Goal: Check status: Check status

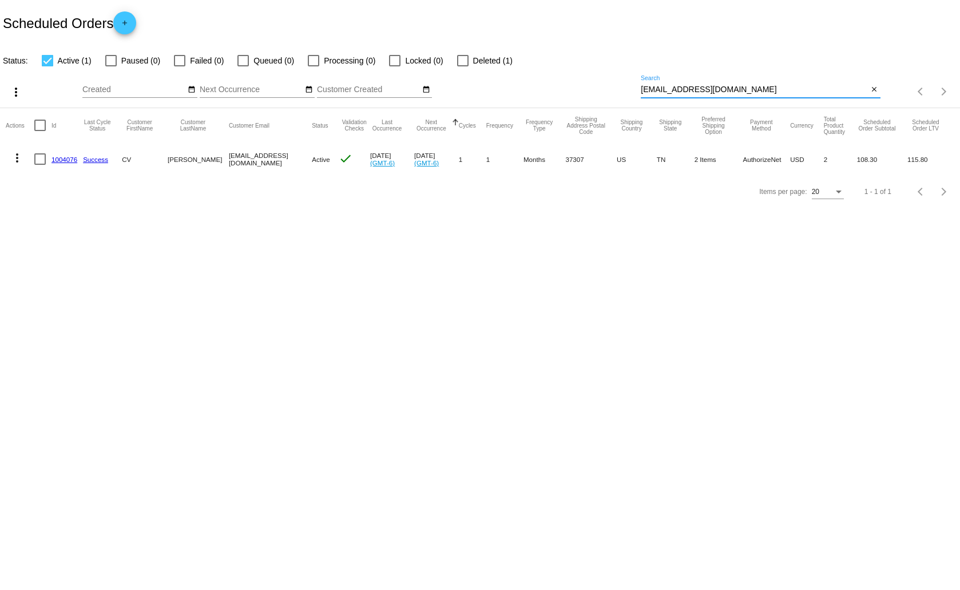
drag, startPoint x: 749, startPoint y: 90, endPoint x: 639, endPoint y: 93, distance: 110.5
click at [639, 93] on div "more_vert Sep Jan Feb Mar [DATE]" at bounding box center [480, 88] width 960 height 41
drag, startPoint x: 22, startPoint y: 102, endPoint x: 30, endPoint y: 115, distance: 14.9
click at [30, 115] on app-dashboard-scheduled-orders "Scheduled Orders add Status: Active (1) Paused (0) Failed (0) Queued (0) Proces…" at bounding box center [480, 104] width 960 height 208
click at [63, 84] on div "more_vert" at bounding box center [43, 91] width 80 height 23
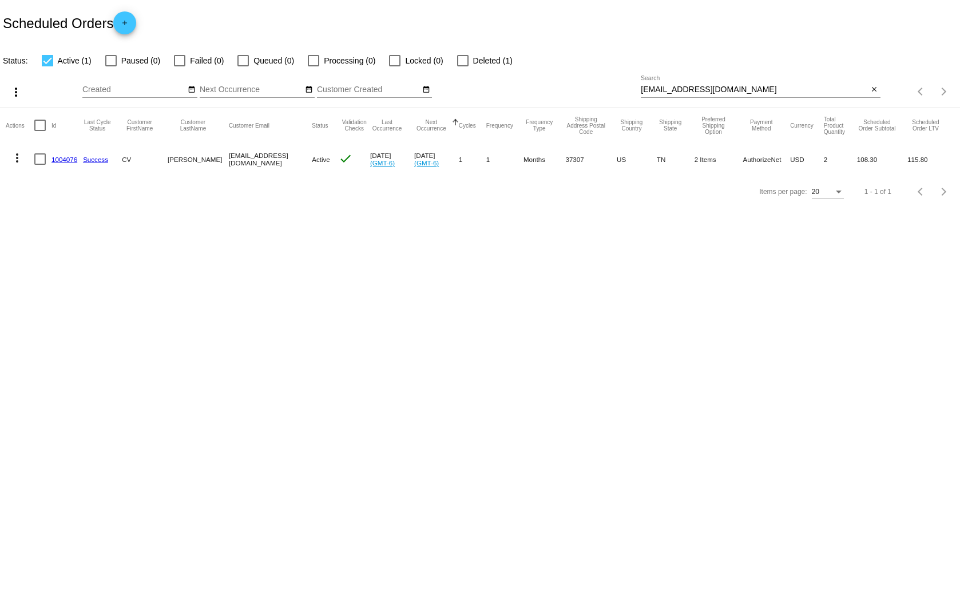
drag, startPoint x: 1, startPoint y: 15, endPoint x: 940, endPoint y: 158, distance: 949.9
click at [940, 158] on app-dashboard-scheduled-orders "Scheduled Orders add Status: Active (1) Paused (0) Failed (0) Queued (0) Proces…" at bounding box center [480, 104] width 960 height 208
click at [402, 173] on mat-cell "Aug 30 2025 (GMT-6)" at bounding box center [392, 158] width 44 height 33
click at [60, 158] on link "1004076" at bounding box center [65, 159] width 26 height 7
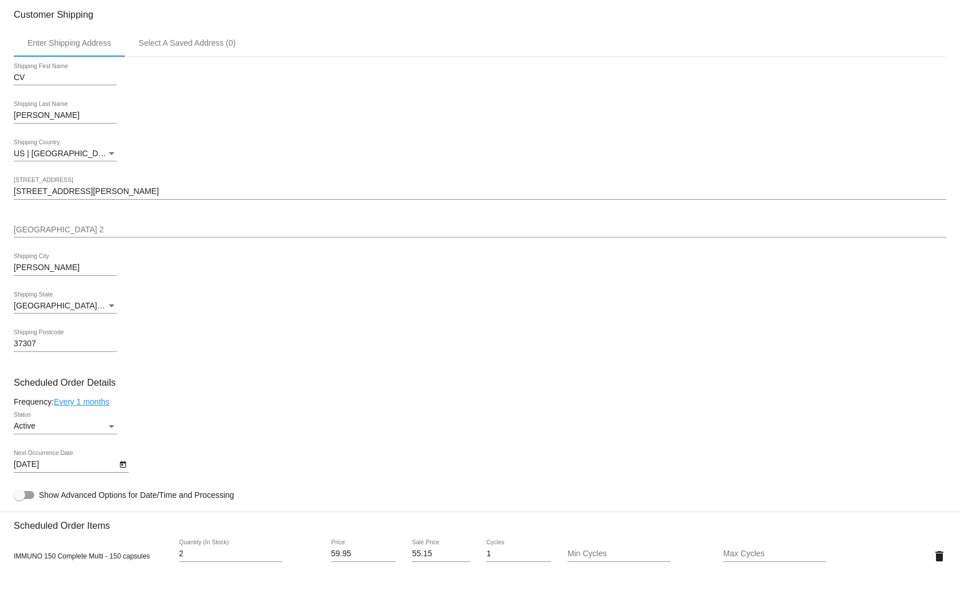
scroll to position [343, 0]
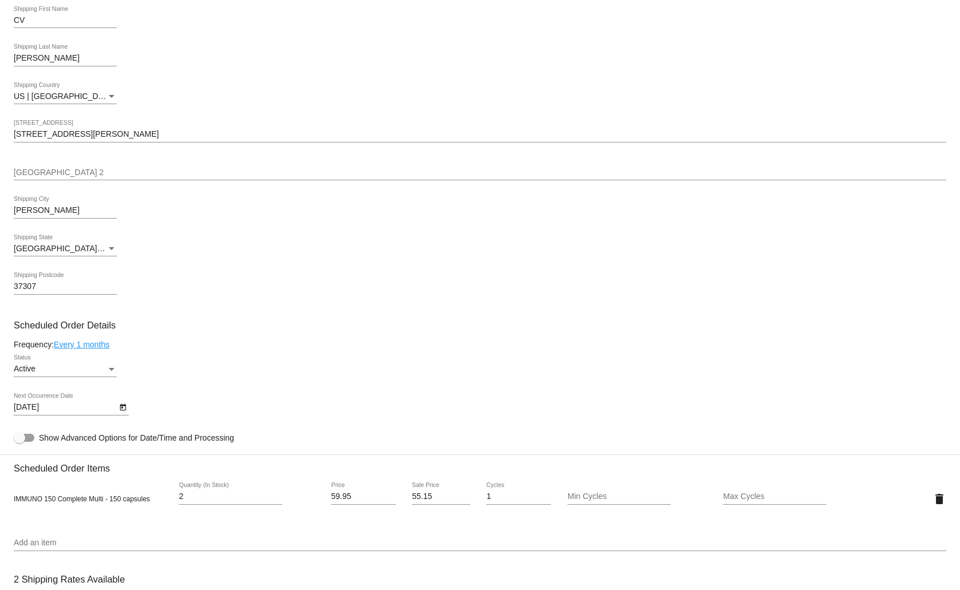
drag, startPoint x: 8, startPoint y: 74, endPoint x: 196, endPoint y: 435, distance: 406.9
click at [196, 435] on mat-card "Customer 6954535: CV Simmons cvsimmons4@gmail.com Customer Shipping Enter Shipp…" at bounding box center [480, 491] width 960 height 1185
copy mat-card-content "Shipping First Name Shipping Last Name US | USA Shipping Country Shipping Stree…"
click at [409, 229] on div "CV Shipping First Name Simmons Shipping Last Name US | USA Shipping Country 240…" at bounding box center [480, 155] width 933 height 310
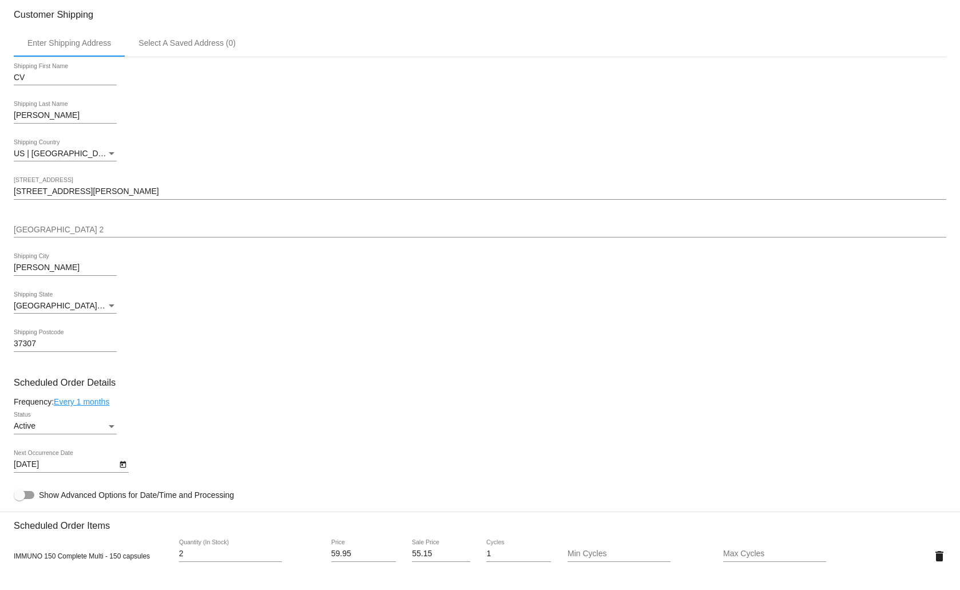
scroll to position [0, 0]
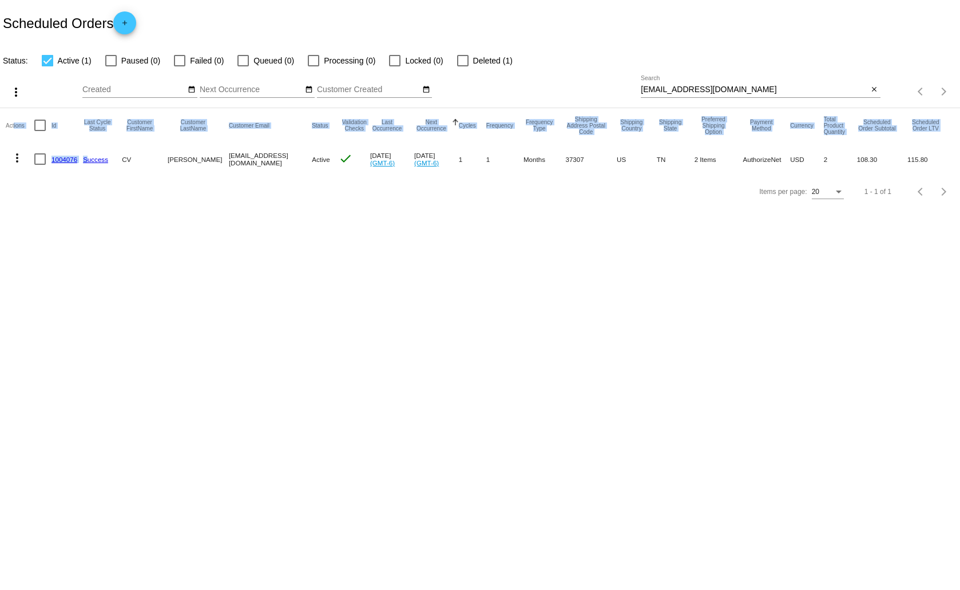
drag, startPoint x: 14, startPoint y: 112, endPoint x: 88, endPoint y: 165, distance: 91.5
click at [88, 165] on mat-table "Actions Id Last Cycle Status Customer FirstName Customer LastName Customer Emai…" at bounding box center [480, 142] width 960 height 68
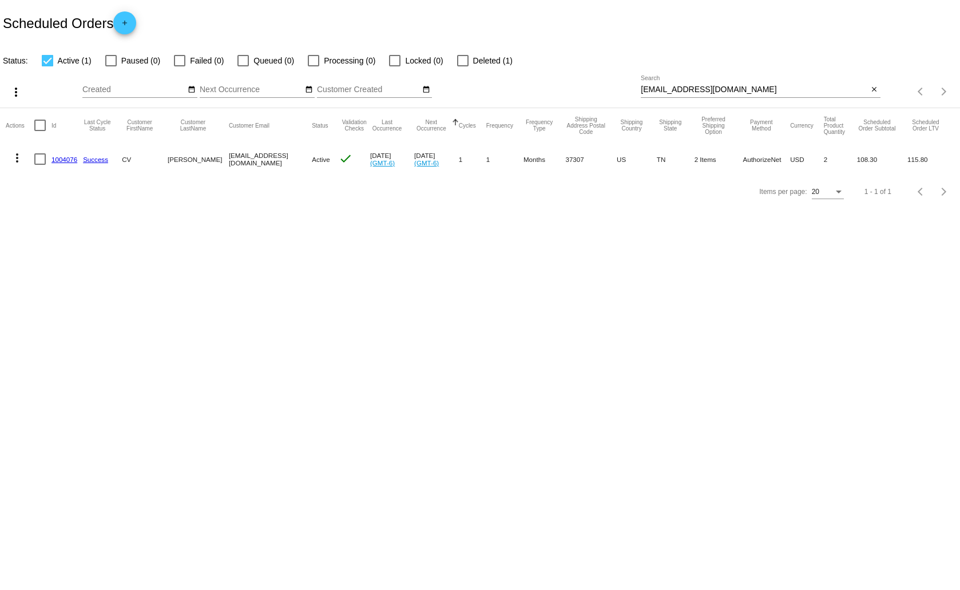
drag, startPoint x: 91, startPoint y: 228, endPoint x: 66, endPoint y: 201, distance: 36.4
click at [87, 221] on body "Scheduled Orders add Status: Active (1) Paused (0) Failed (0) Queued (0) Proces…" at bounding box center [480, 295] width 960 height 590
drag, startPoint x: 17, startPoint y: 145, endPoint x: 935, endPoint y: 155, distance: 917.9
click at [935, 155] on mat-row "more_vert 1004076 Success [PERSON_NAME] [EMAIL_ADDRESS][DOMAIN_NAME] Active che…" at bounding box center [480, 158] width 949 height 33
copy mat-row "1004076 Success [PERSON_NAME] [EMAIL_ADDRESS][DOMAIN_NAME] Active check [DATE] …"
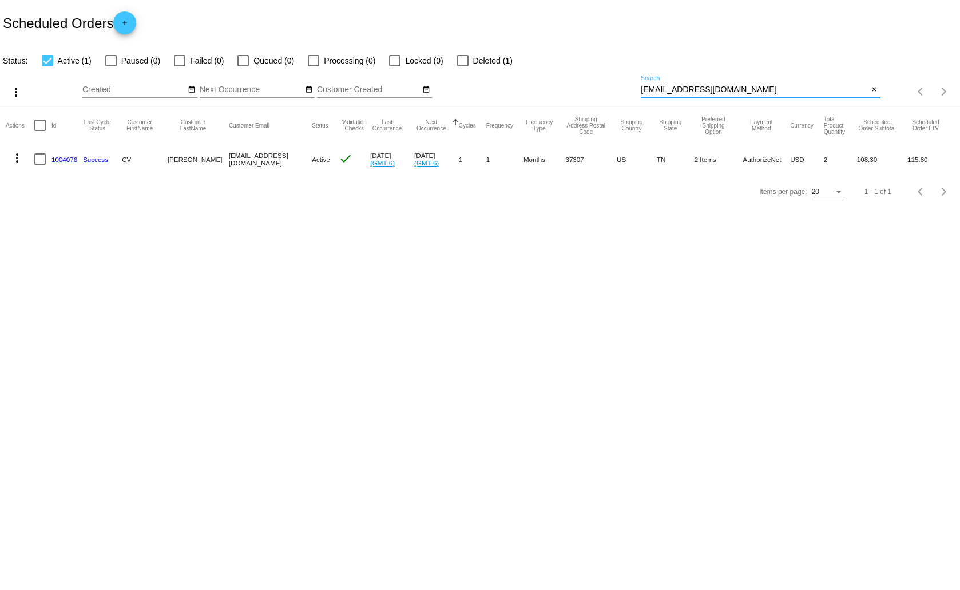
drag, startPoint x: 741, startPoint y: 85, endPoint x: 637, endPoint y: 93, distance: 104.5
click at [637, 93] on div "more_vert Sep Jan Feb Mar [DATE]" at bounding box center [480, 88] width 960 height 41
click at [15, 156] on mat-icon "more_vert" at bounding box center [17, 158] width 14 height 14
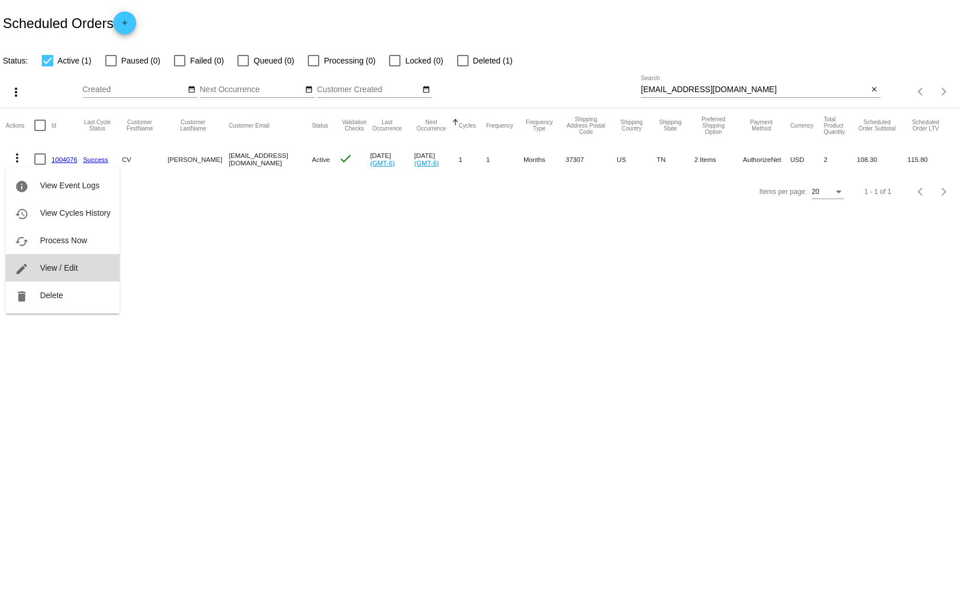
click at [57, 270] on span "View / Edit" at bounding box center [59, 267] width 38 height 9
